Goal: Task Accomplishment & Management: Understand process/instructions

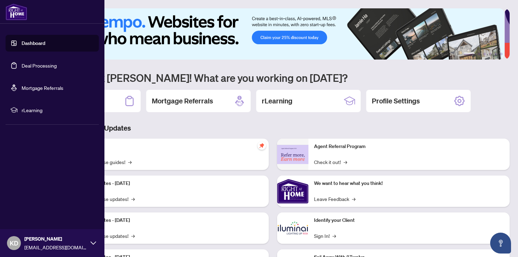
click at [22, 66] on link "Deal Processing" at bounding box center [39, 65] width 35 height 6
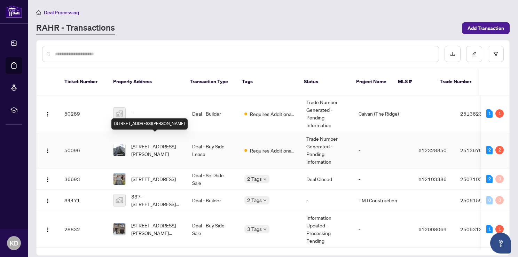
click at [163, 145] on span "[STREET_ADDRESS][PERSON_NAME]" at bounding box center [156, 149] width 50 height 15
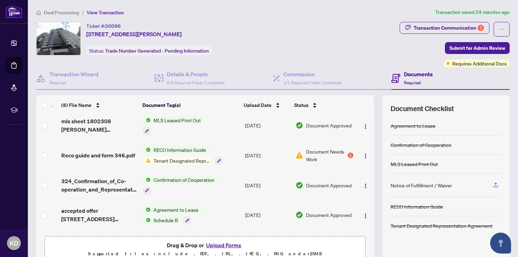
scroll to position [105, 0]
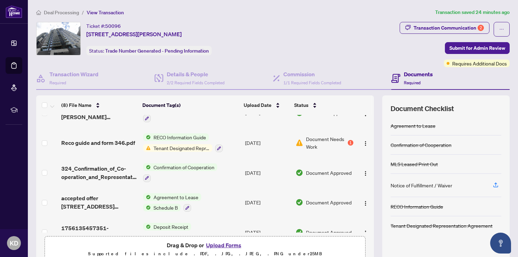
click at [177, 147] on span "Tenant Designated Representation Agreement" at bounding box center [182, 148] width 62 height 8
click at [145, 147] on img at bounding box center [147, 148] width 8 height 8
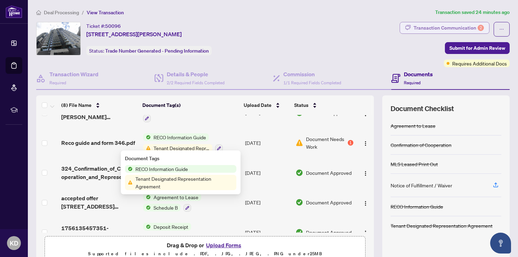
click at [459, 27] on div "Transaction Communication 2" at bounding box center [449, 27] width 70 height 11
type textarea "**********"
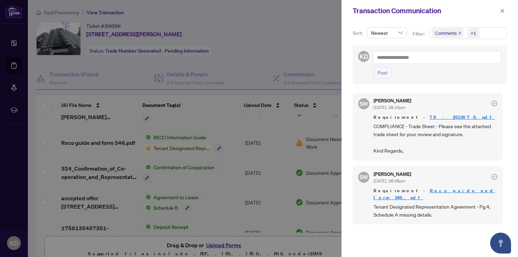
click at [107, 140] on div at bounding box center [259, 128] width 518 height 257
click at [169, 142] on div at bounding box center [259, 128] width 518 height 257
click at [106, 142] on div at bounding box center [259, 128] width 518 height 257
click at [500, 11] on button "button" at bounding box center [502, 11] width 9 height 8
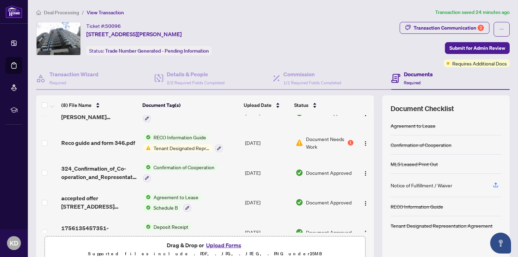
click at [157, 130] on td "RECO Information Guide Tenant Designated Representation Agreement" at bounding box center [191, 143] width 102 height 30
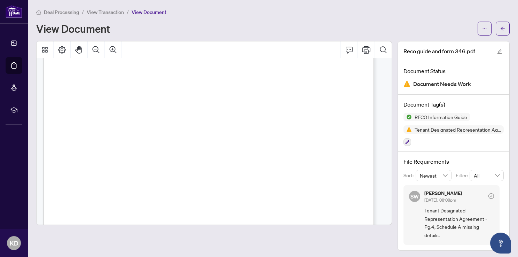
scroll to position [5368, 0]
drag, startPoint x: 65, startPoint y: 74, endPoint x: 303, endPoint y: 109, distance: 240.4
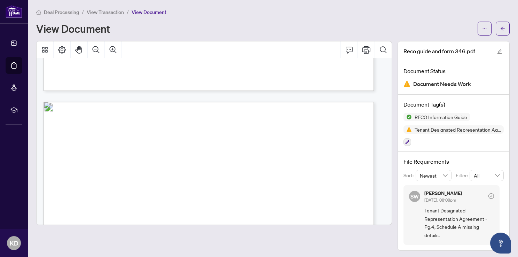
scroll to position [0, 0]
click at [483, 26] on icon "ellipsis" at bounding box center [485, 28] width 5 height 5
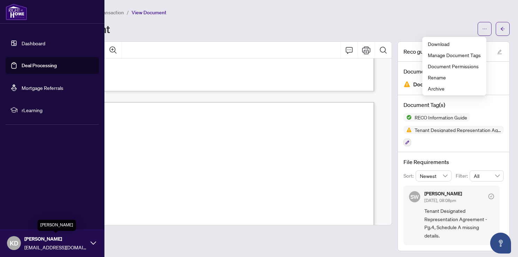
click at [43, 242] on span "[PERSON_NAME]" at bounding box center [55, 239] width 63 height 8
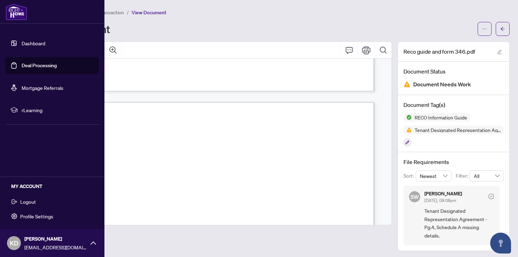
click at [37, 201] on button "Logout" at bounding box center [52, 202] width 93 height 12
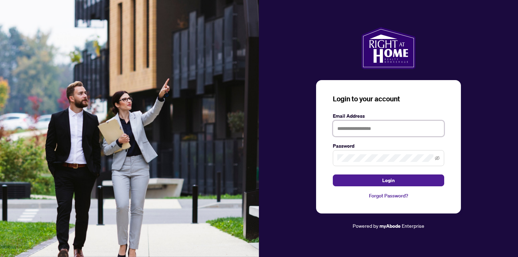
type input "**********"
